Goal: Navigation & Orientation: Find specific page/section

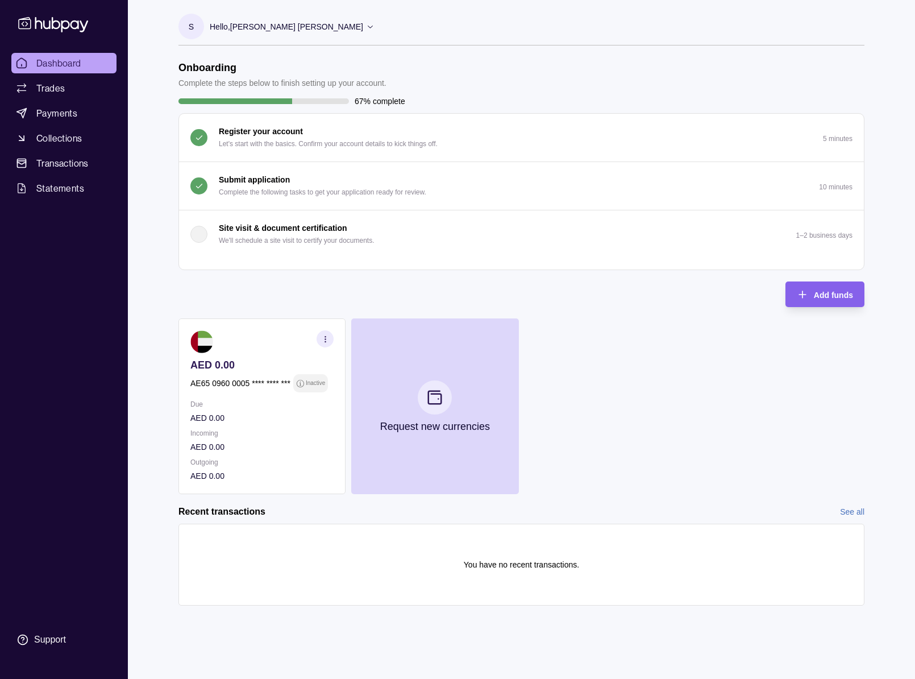
click at [306, 385] on p "Inactive" at bounding box center [315, 383] width 19 height 13
click at [77, 85] on link "Trades" at bounding box center [63, 88] width 105 height 20
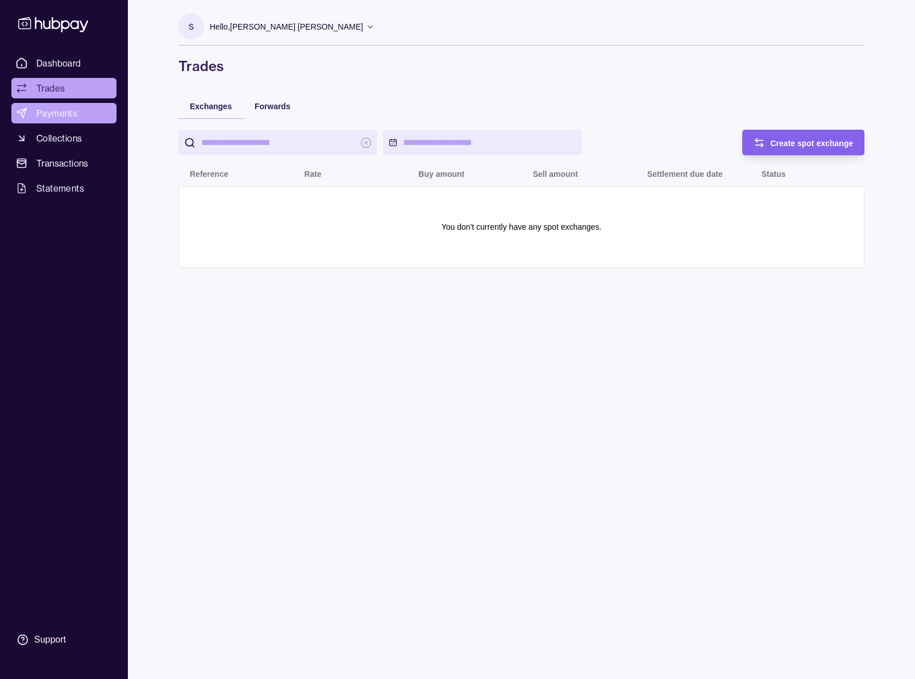
click at [71, 111] on span "Payments" at bounding box center [56, 113] width 41 height 14
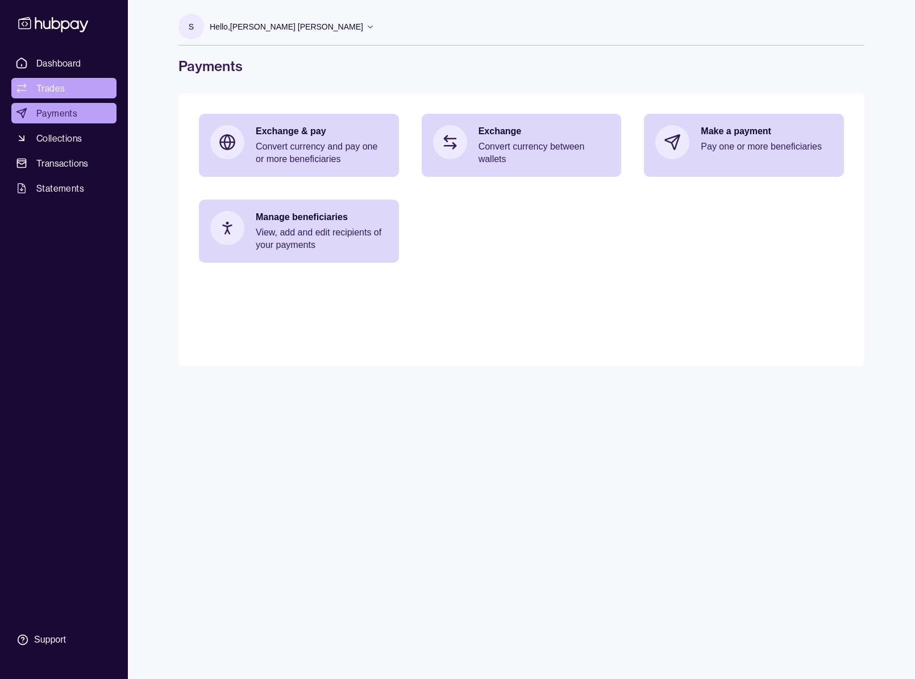
click at [70, 78] on link "Trades" at bounding box center [63, 88] width 105 height 20
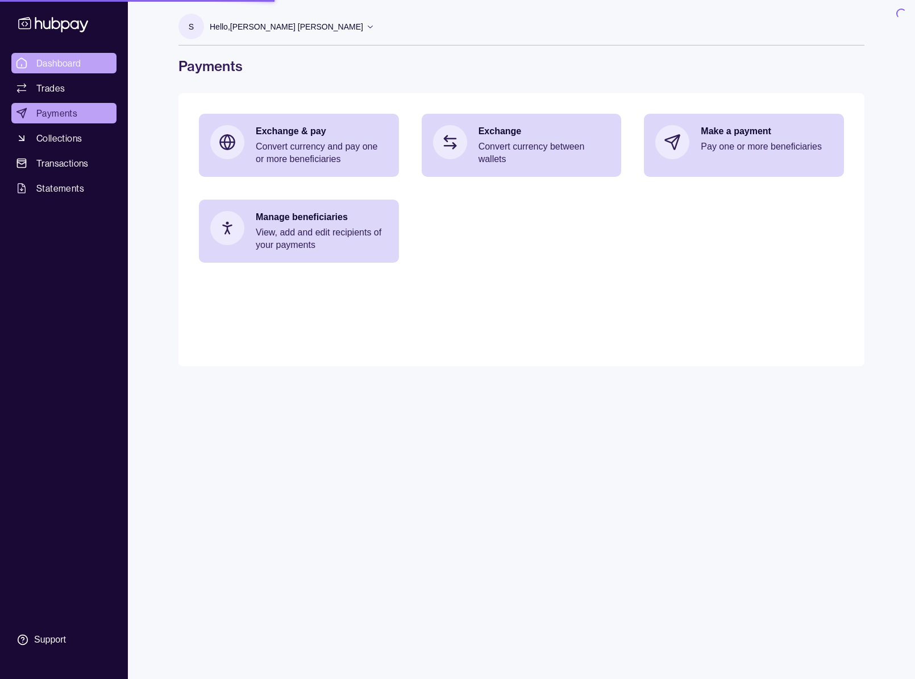
click at [72, 66] on span "Dashboard" at bounding box center [58, 63] width 45 height 14
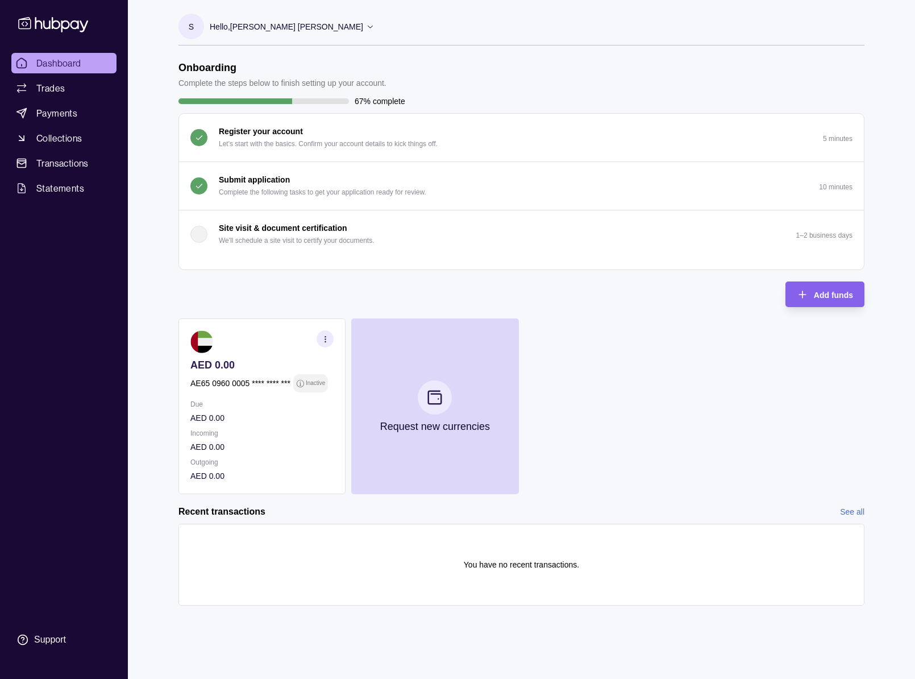
click at [849, 511] on link "See all" at bounding box center [852, 511] width 24 height 13
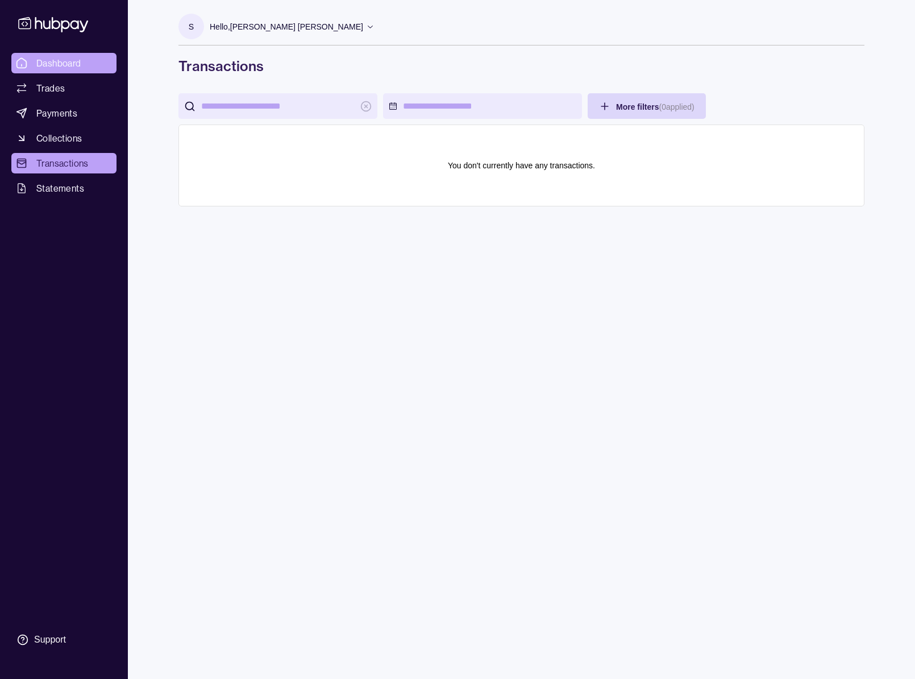
click at [74, 73] on link "Dashboard" at bounding box center [63, 63] width 105 height 20
